Goal: Information Seeking & Learning: Learn about a topic

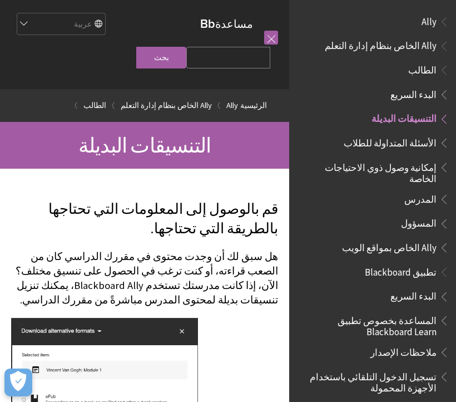
scroll to position [91, 0]
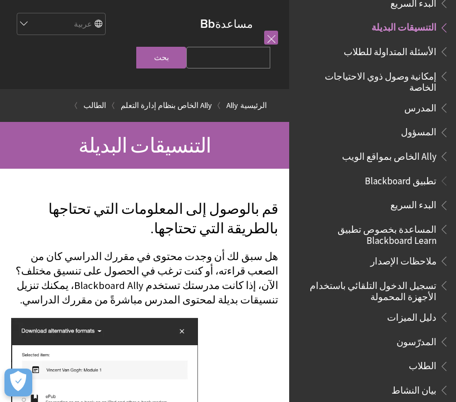
click at [258, 50] on div at bounding box center [266, 37] width 24 height 46
click at [272, 36] on link at bounding box center [271, 38] width 14 height 14
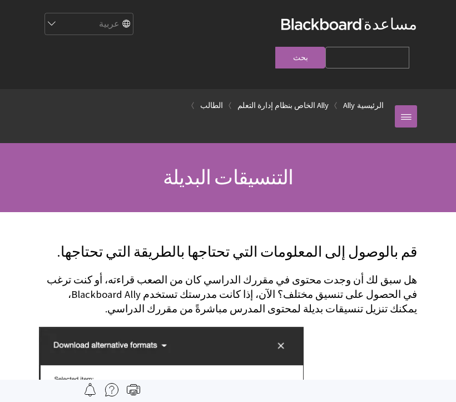
scroll to position [91, 0]
click at [409, 105] on link at bounding box center [406, 116] width 22 height 22
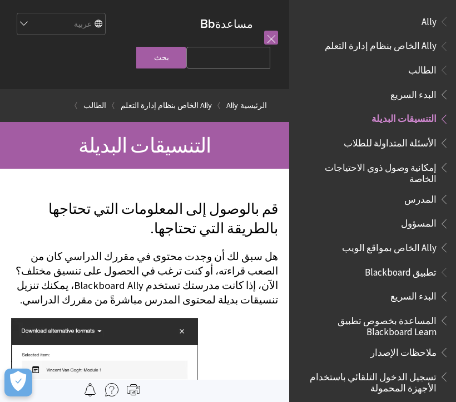
scroll to position [0, 0]
click at [373, 66] on span "الطالب" at bounding box center [378, 70] width 142 height 19
